Goal: Task Accomplishment & Management: Manage account settings

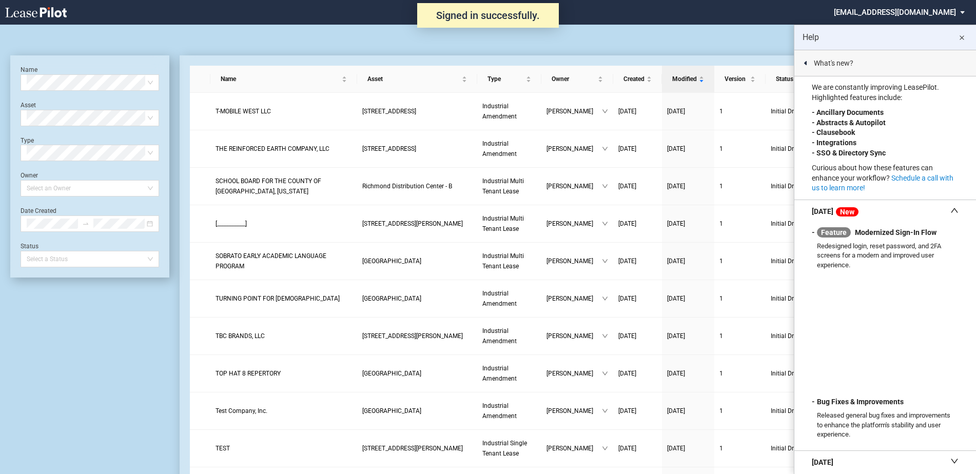
click at [962, 36] on md-icon "close" at bounding box center [961, 38] width 12 height 12
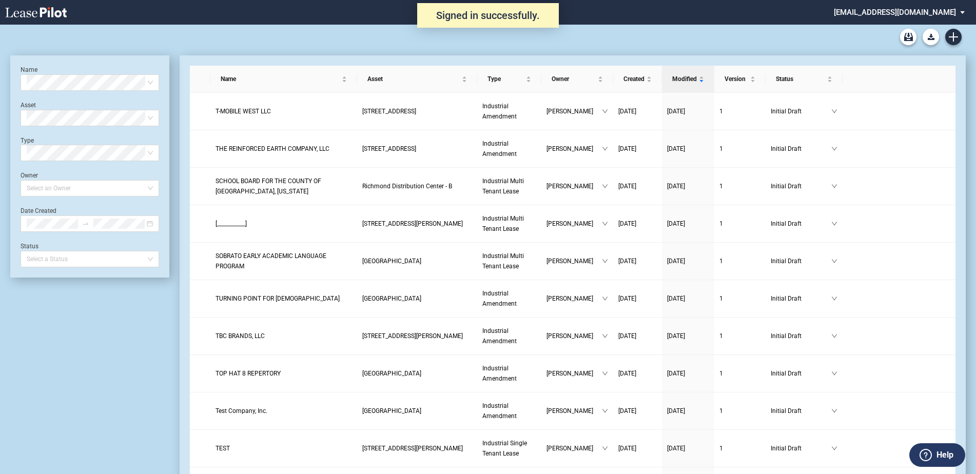
click at [961, 14] on md-select "kgrecia@coxcastle.com Change Password 2-Factor Authentication Sign Out" at bounding box center [903, 11] width 141 height 23
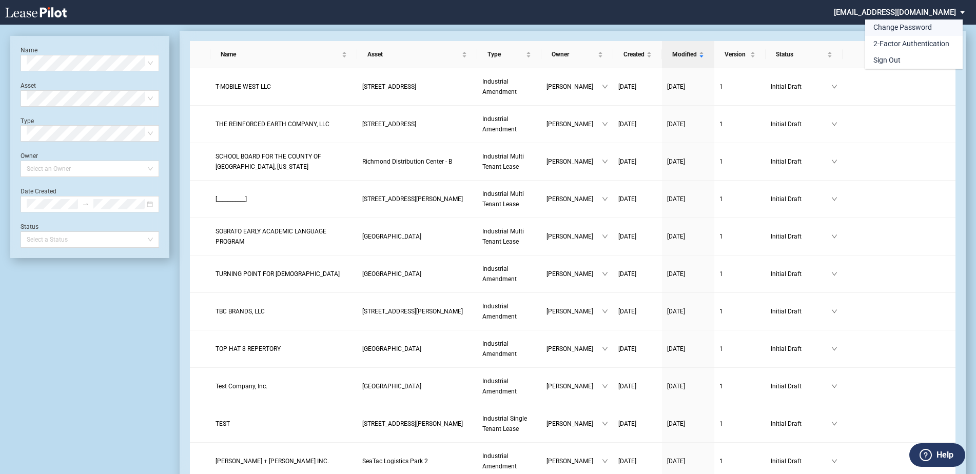
click at [904, 31] on div "Change Password" at bounding box center [902, 28] width 58 height 10
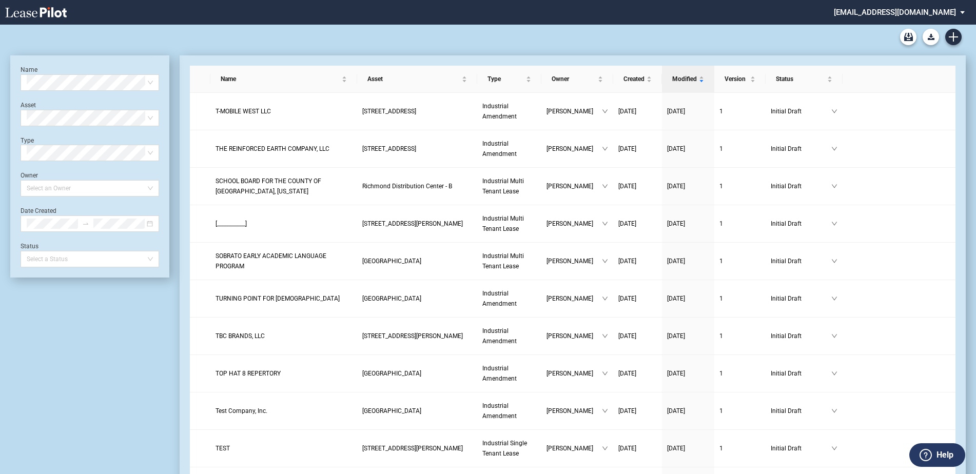
scroll to position [25, 0]
click at [320, 45] on div "Industrial Amendment Blank Form Single Tenant As-Is Blank Form Single Tenant Mi…" at bounding box center [487, 37] width 955 height 25
